Goal: Find specific page/section: Find specific page/section

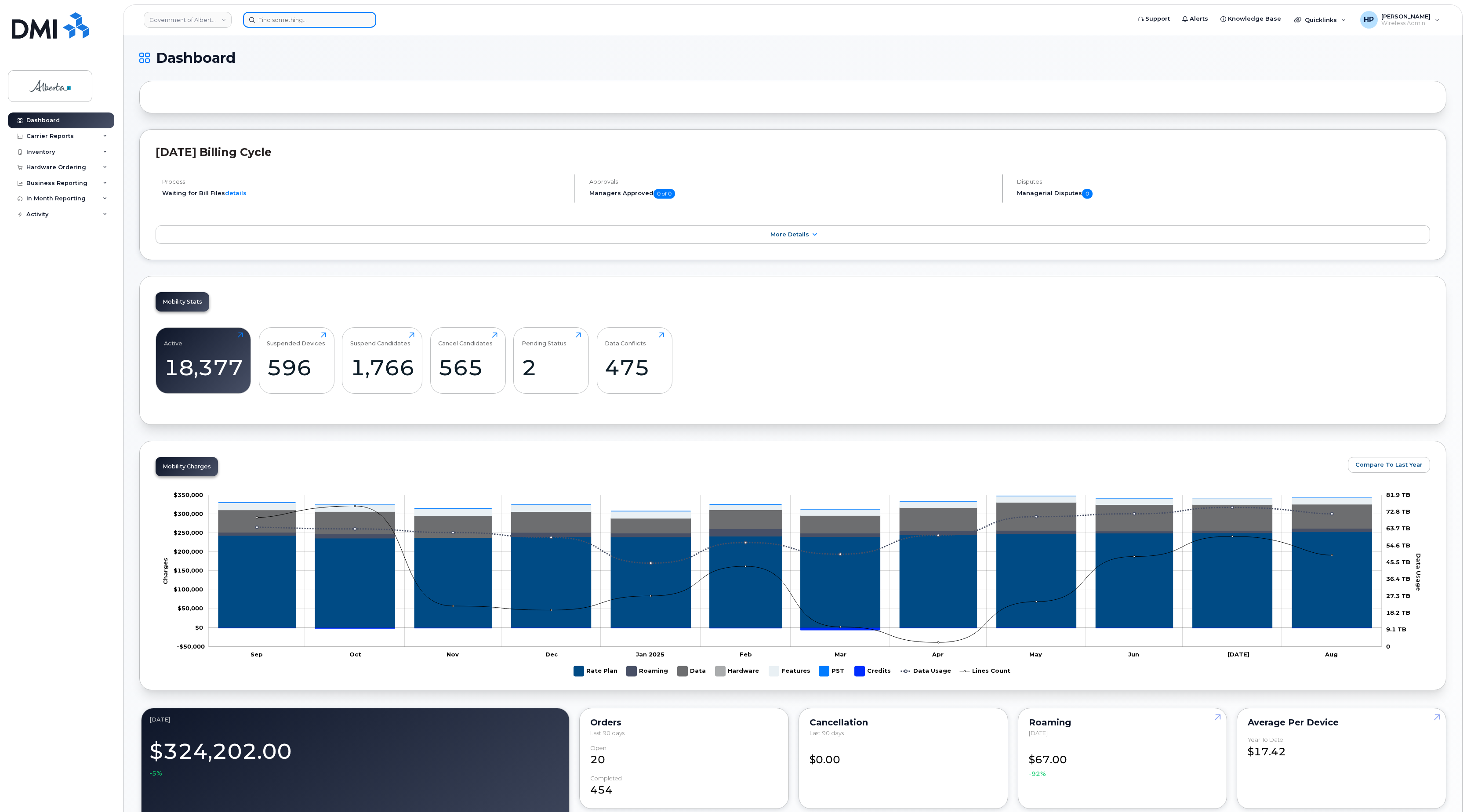
click at [270, 16] on input at bounding box center [309, 20] width 133 height 16
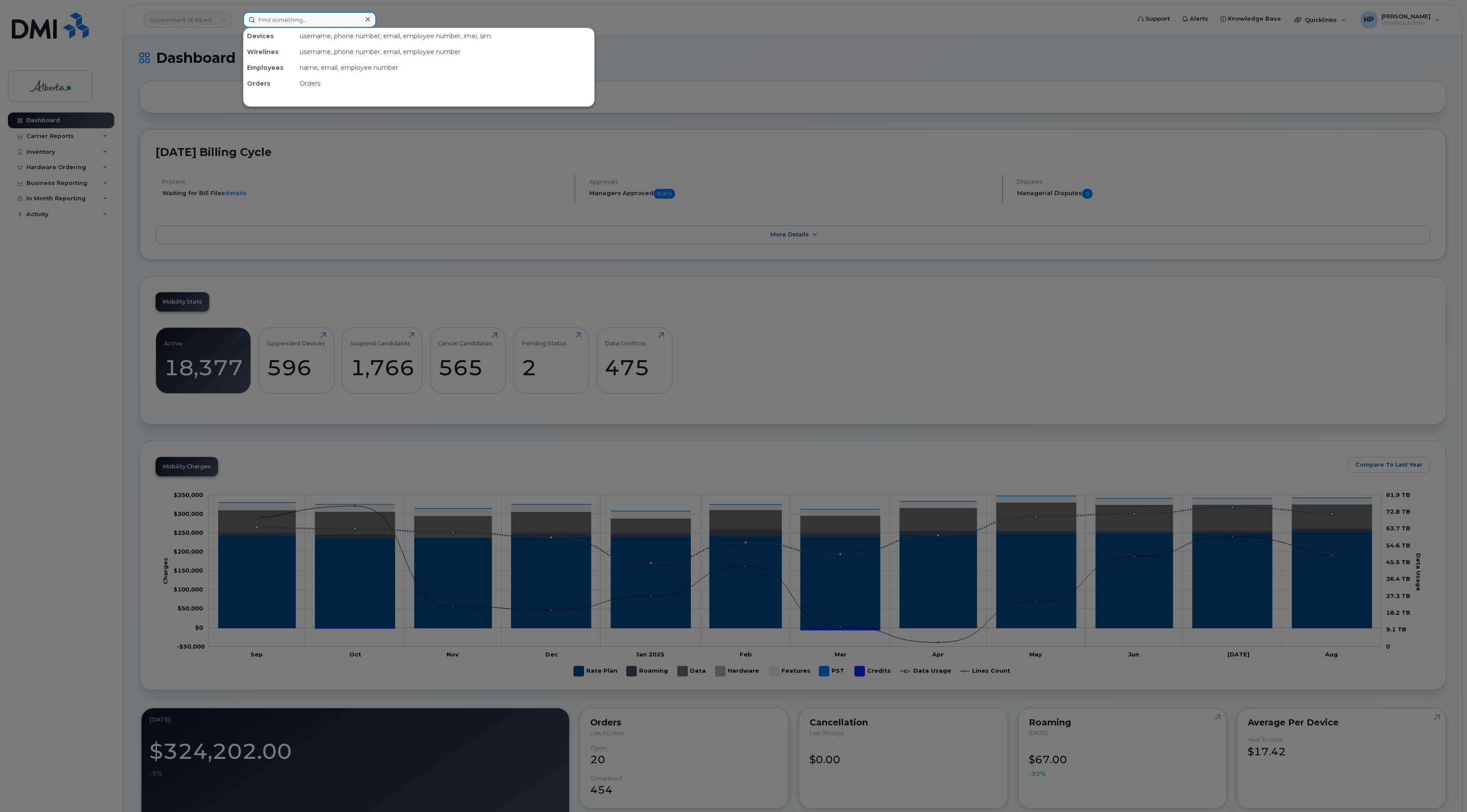
paste input "4034938843"
type input "4034938843"
click at [287, 48] on div "[PERSON_NAME] 403 - 493 - 8843 active -" at bounding box center [419, 56] width 351 height 18
click at [275, 61] on div "[PERSON_NAME]" at bounding box center [290, 56] width 86 height 16
